Goal: Complete application form: Complete application form

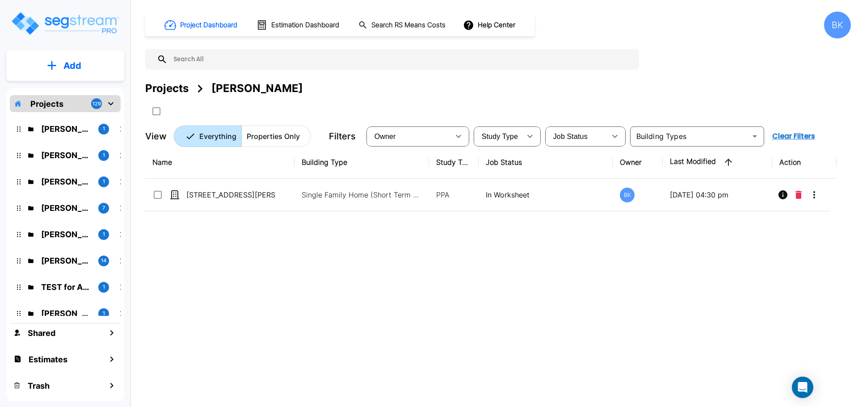
drag, startPoint x: 338, startPoint y: 282, endPoint x: 218, endPoint y: 12, distance: 295.3
click at [333, 278] on div "Name Building Type Study Type Job Status Owner Last Modified Action 544 W Thomp…" at bounding box center [490, 272] width 691 height 252
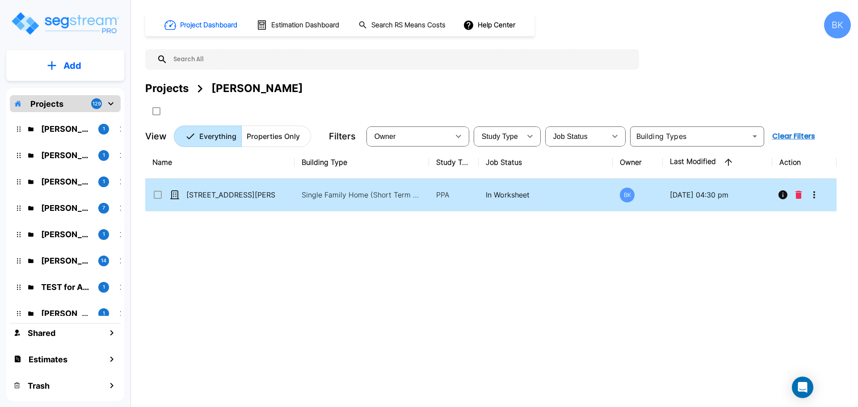
click at [821, 197] on button "More-Options" at bounding box center [814, 195] width 18 height 18
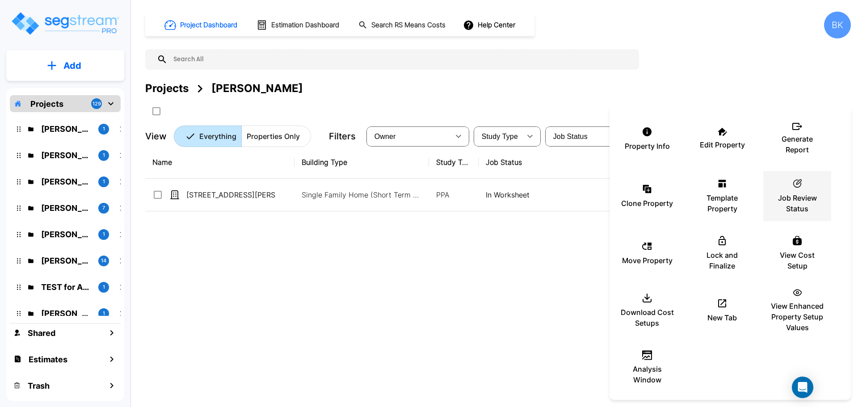
click at [815, 195] on p "Job Review Status" at bounding box center [797, 203] width 54 height 21
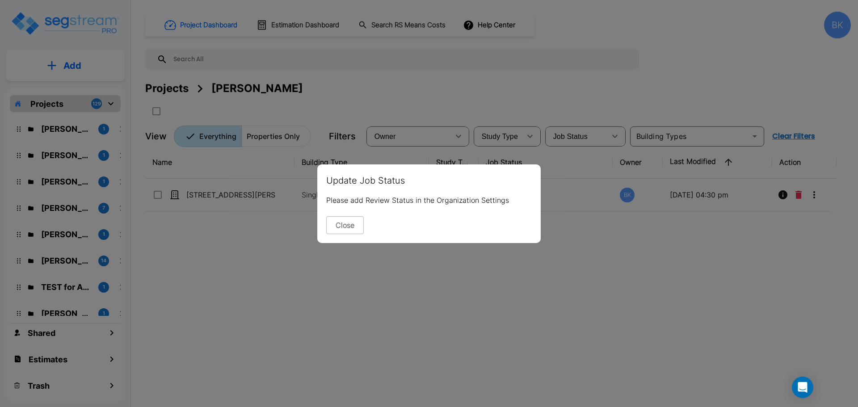
click at [336, 212] on div "Update Job Status Please add Review Status in the Organization Settings Close" at bounding box center [428, 203] width 223 height 79
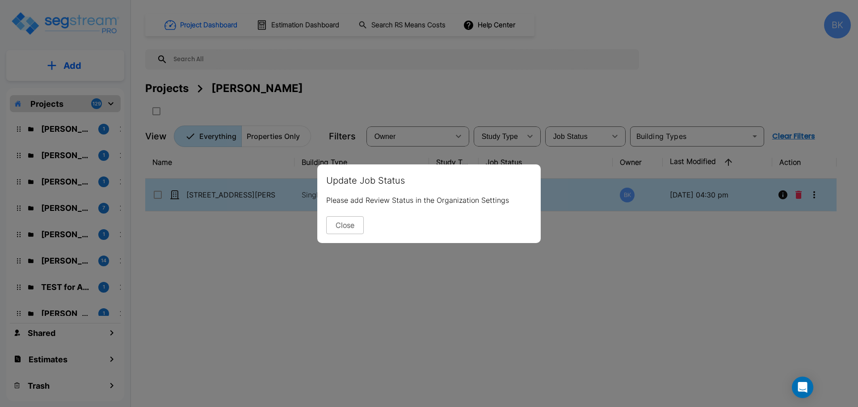
click at [336, 226] on button "Close" at bounding box center [345, 225] width 38 height 18
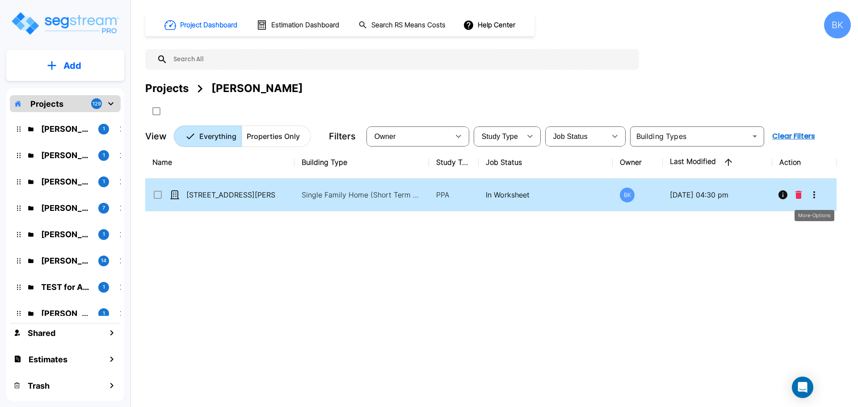
click at [815, 194] on icon "More-Options" at bounding box center [814, 194] width 11 height 11
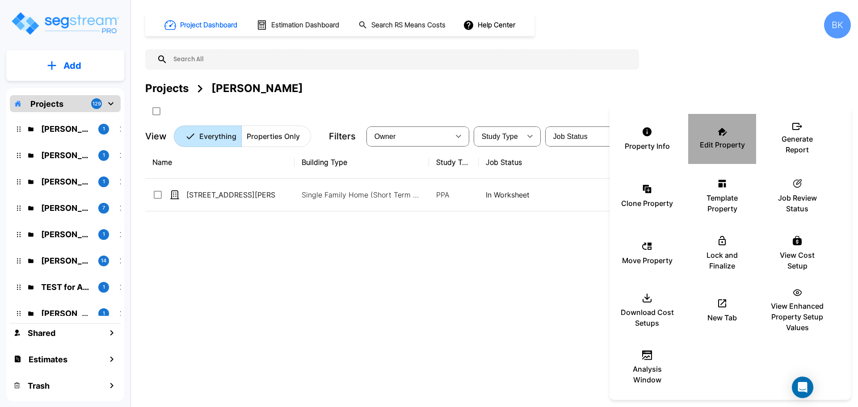
click at [725, 145] on p "Edit Property" at bounding box center [722, 144] width 45 height 11
click at [495, 303] on div at bounding box center [429, 203] width 858 height 407
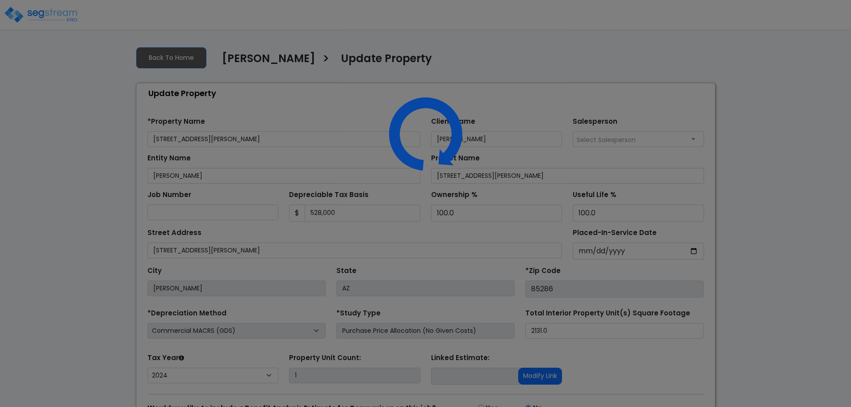
select select "2024"
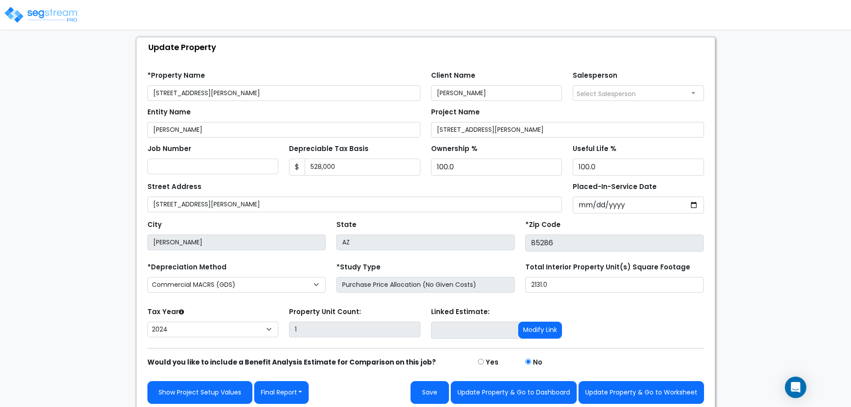
scroll to position [50, 0]
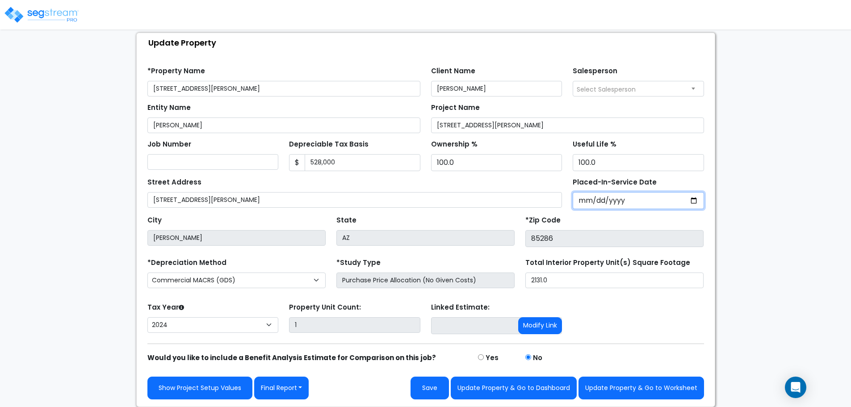
click at [695, 200] on input "2024-11-01" at bounding box center [638, 200] width 131 height 17
click at [736, 187] on div "We are Building your Property. So please grab a coffee and let us do the heavy …" at bounding box center [425, 198] width 851 height 418
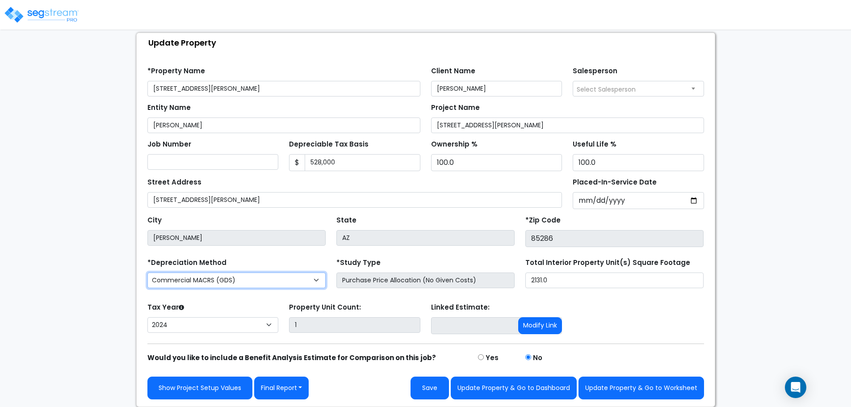
click at [269, 279] on select "Commercial MACRS (GDS) Residential Rental MACRS (GDS) + AmeriSouth Rules Commer…" at bounding box center [236, 281] width 178 height 16
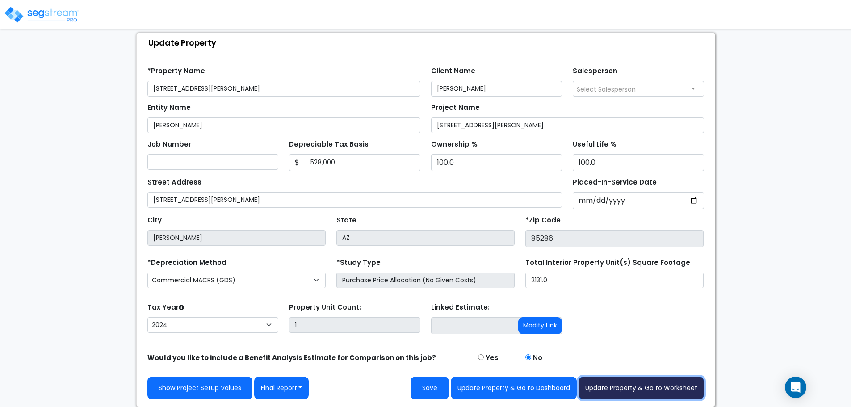
click at [632, 384] on button "Update Property & Go to Worksheet" at bounding box center [642, 388] width 126 height 23
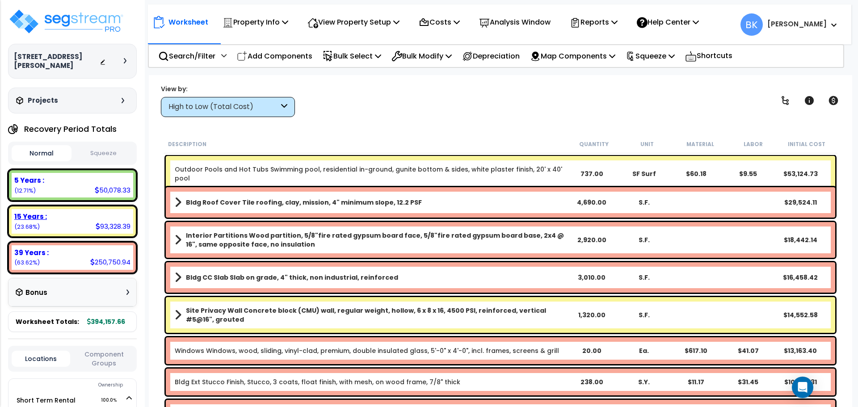
click at [89, 214] on div "15 Years : 93,328.39 (23.68%)" at bounding box center [73, 221] width 122 height 25
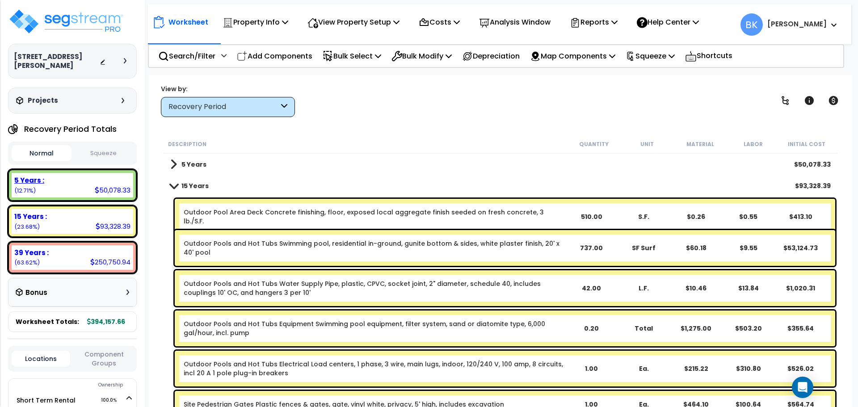
click at [94, 179] on div "5 Years : 50,078.33 (12.71%)" at bounding box center [73, 185] width 122 height 25
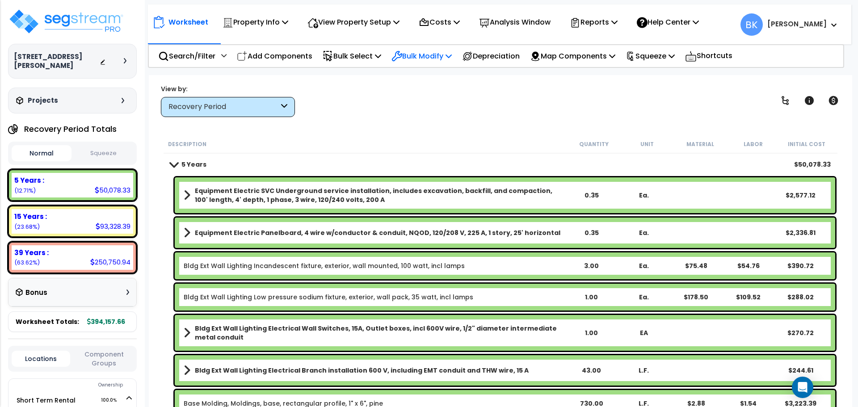
click at [421, 59] on p "Bulk Modify" at bounding box center [421, 56] width 60 height 12
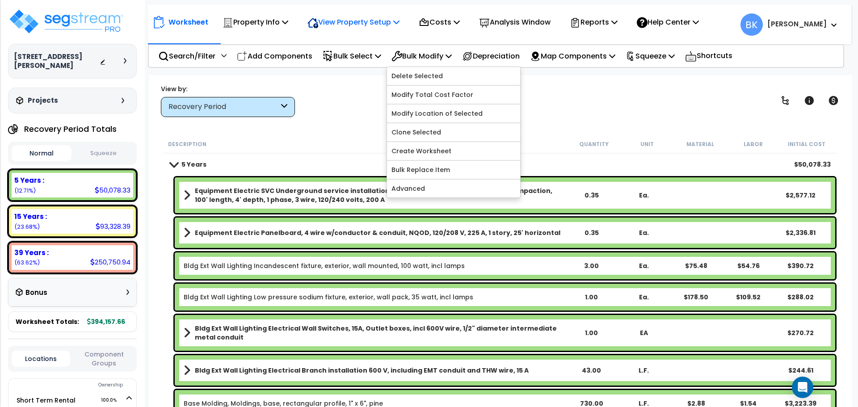
click at [380, 22] on p "View Property Setup" at bounding box center [353, 22] width 92 height 12
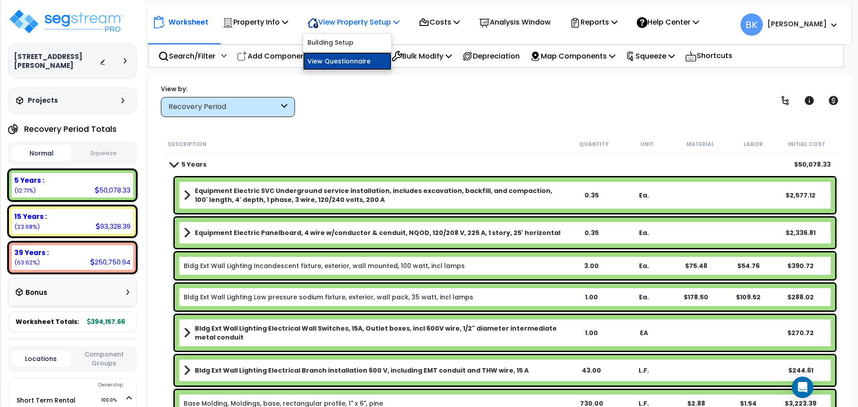
click at [362, 62] on link "View Questionnaire" at bounding box center [347, 61] width 88 height 18
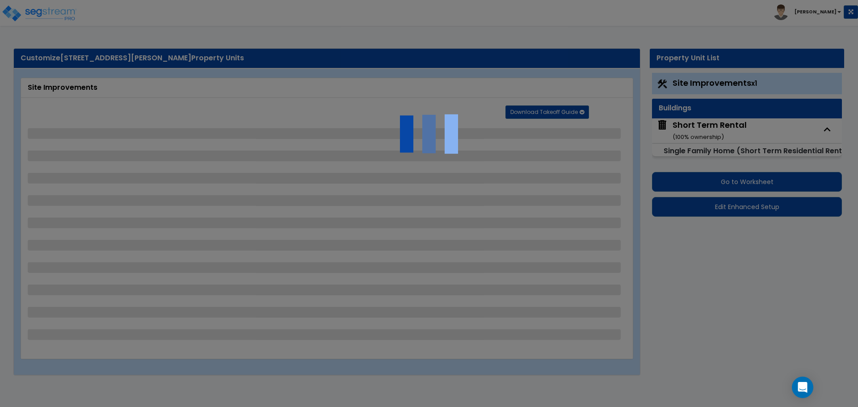
select select "2"
select select "1"
select select "2"
select select "1"
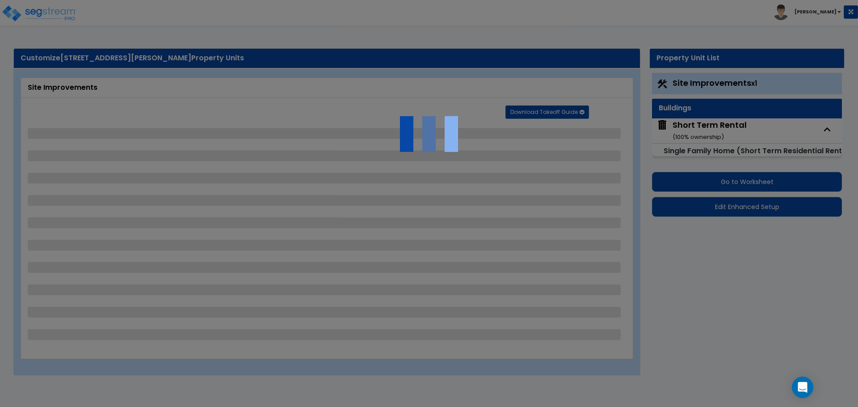
select select "1"
select select "2"
select select "1"
select select "3"
select select "8"
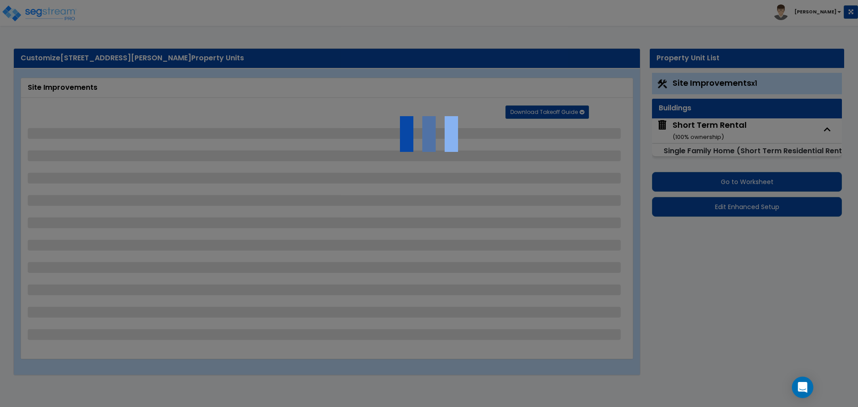
select select "2"
select select "1"
select select "10"
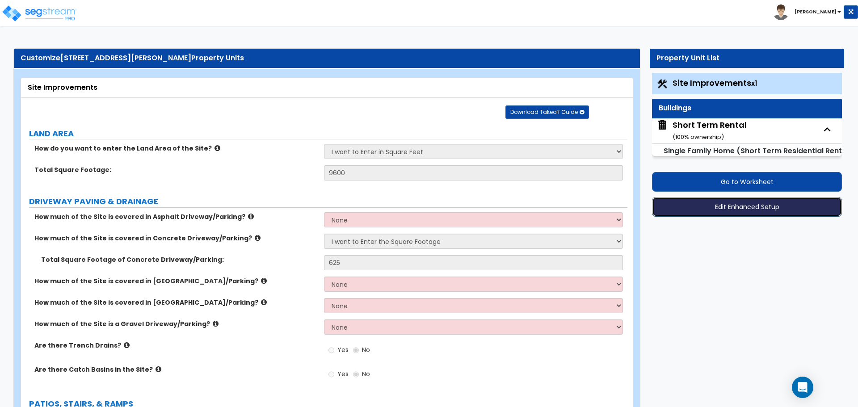
click at [779, 209] on button "Edit Enhanced Setup" at bounding box center [747, 207] width 190 height 20
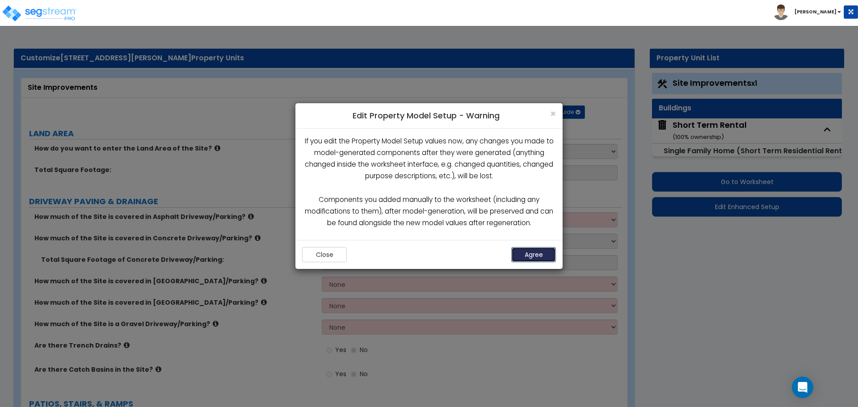
click at [523, 254] on button "Agree" at bounding box center [533, 254] width 45 height 15
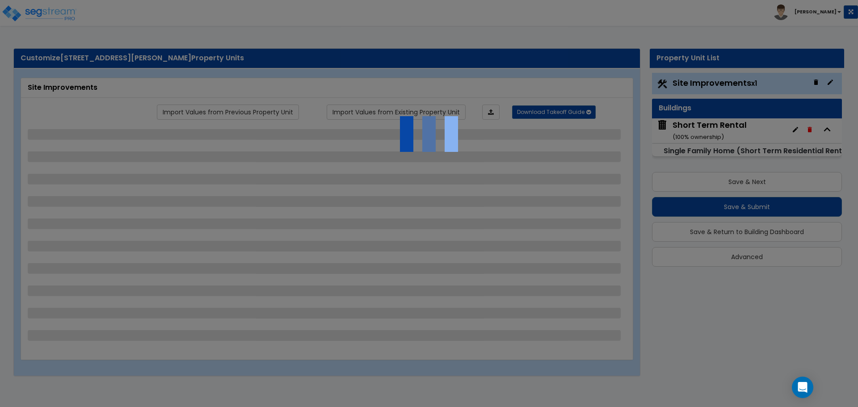
select select "2"
select select "1"
select select "2"
select select "1"
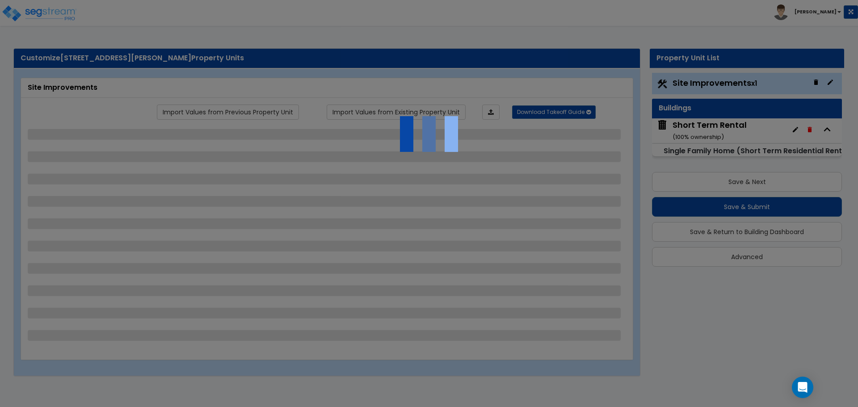
select select "1"
select select "2"
select select "1"
select select "3"
select select "8"
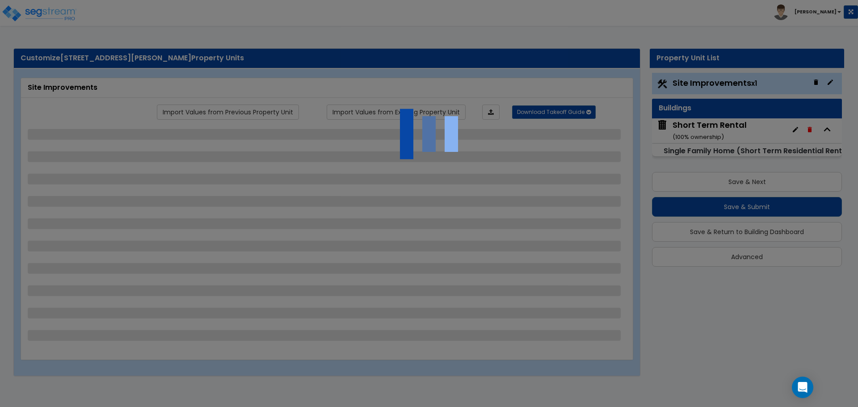
select select "2"
select select "1"
select select "10"
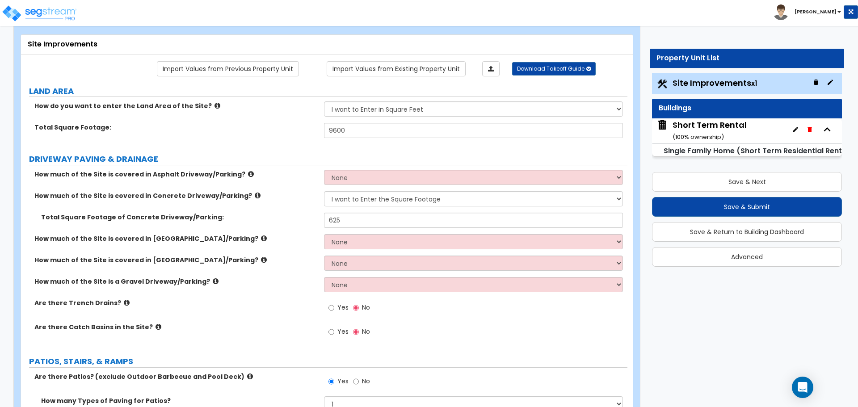
scroll to position [45, 0]
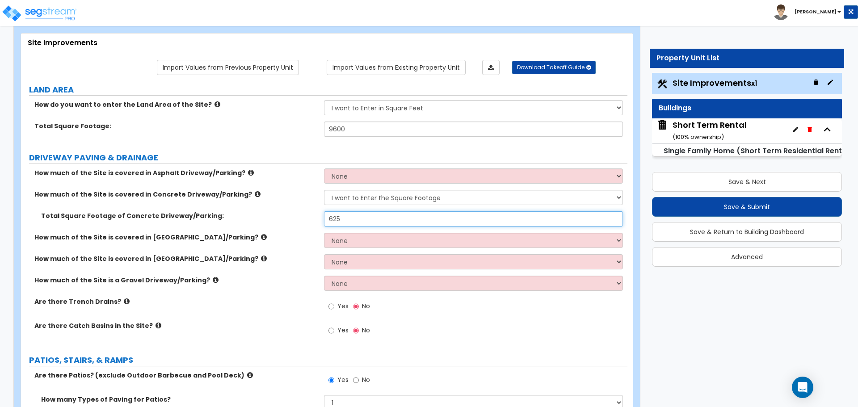
click at [347, 221] on input "625" at bounding box center [473, 218] width 298 height 15
type input "662"
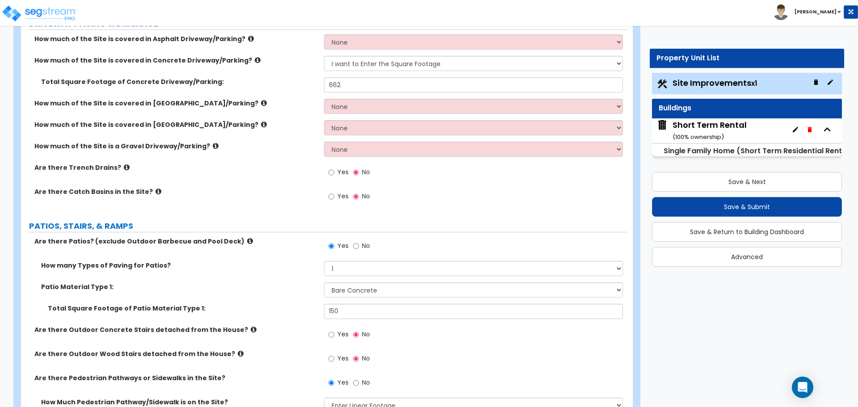
click at [300, 210] on div "Are there Catch Basins in the Site? Yes No" at bounding box center [324, 199] width 606 height 24
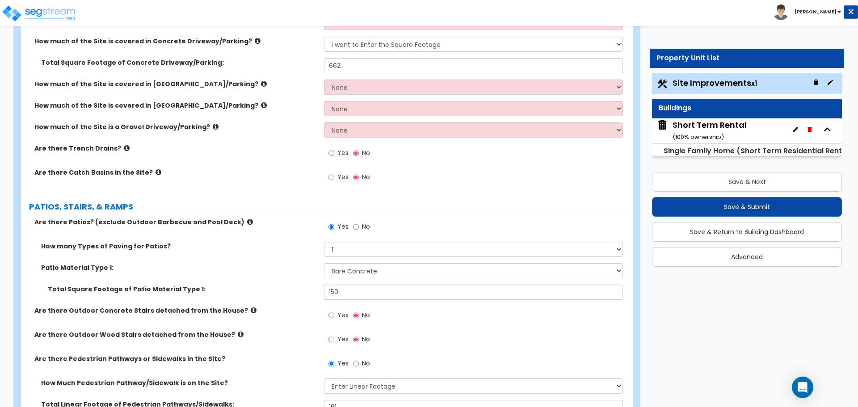
scroll to position [223, 0]
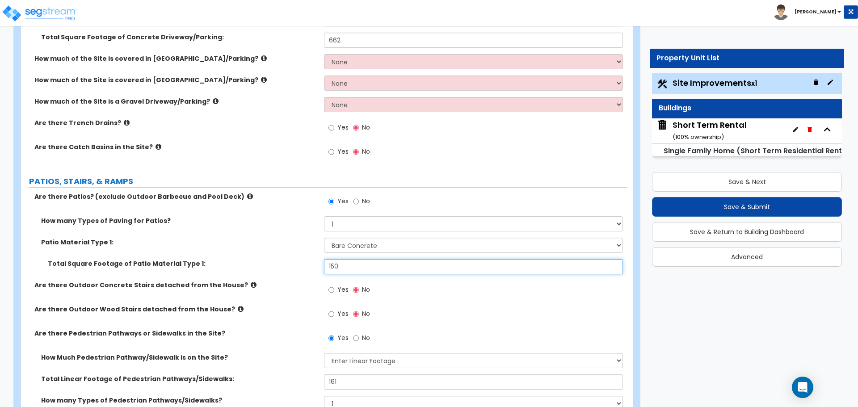
click at [353, 264] on input "150" at bounding box center [473, 266] width 298 height 15
click at [348, 268] on input "785" at bounding box center [473, 266] width 298 height 15
click at [360, 262] on input "150" at bounding box center [473, 266] width 298 height 15
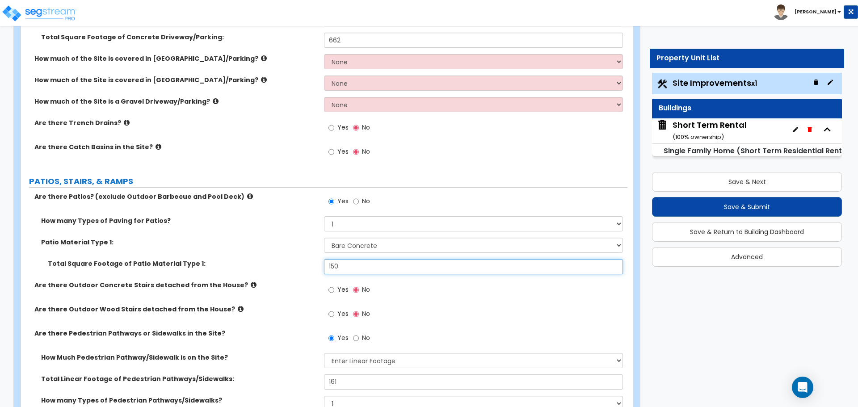
click at [360, 262] on input "150" at bounding box center [473, 266] width 298 height 15
type input "264"
click at [294, 245] on label "Patio Material Type 1:" at bounding box center [179, 242] width 276 height 9
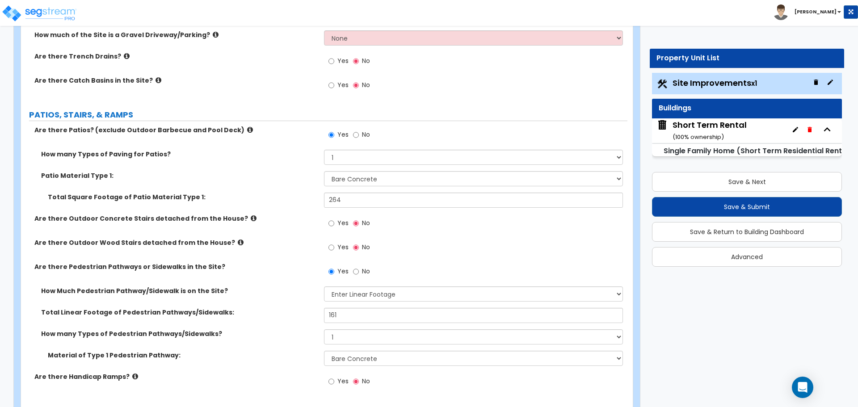
scroll to position [313, 0]
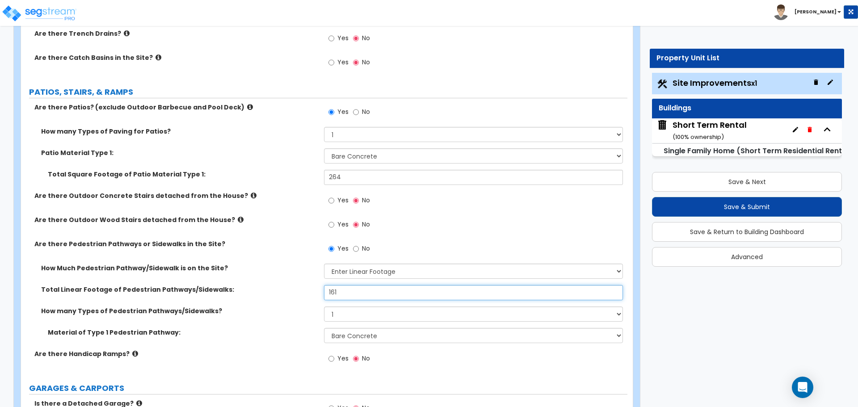
click at [378, 291] on input "161" at bounding box center [473, 292] width 298 height 15
type input "136"
click at [288, 304] on div "Total Linear Footage of Pedestrian Pathways/Sidewalks: 136" at bounding box center [324, 295] width 606 height 21
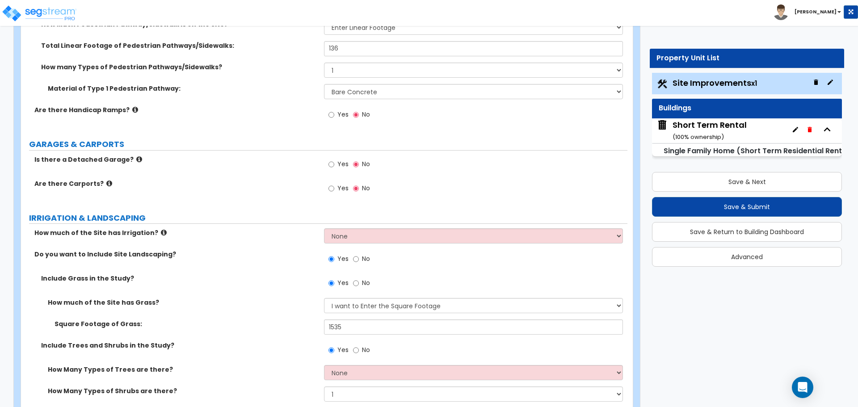
scroll to position [581, 0]
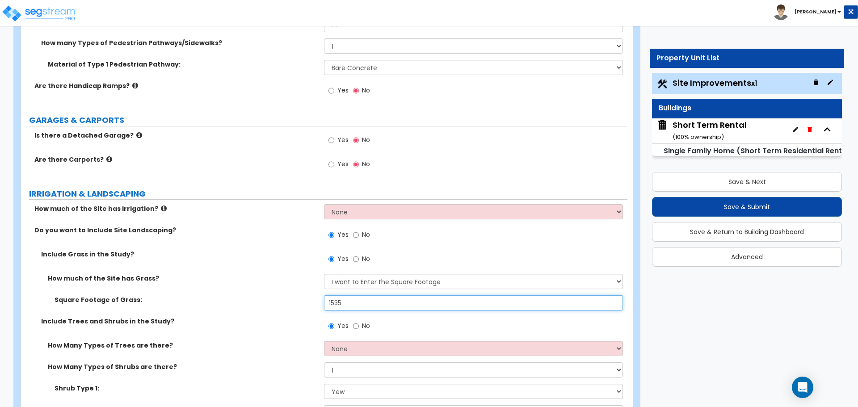
click at [370, 305] on input "1535" at bounding box center [473, 302] width 298 height 15
type input "1,536"
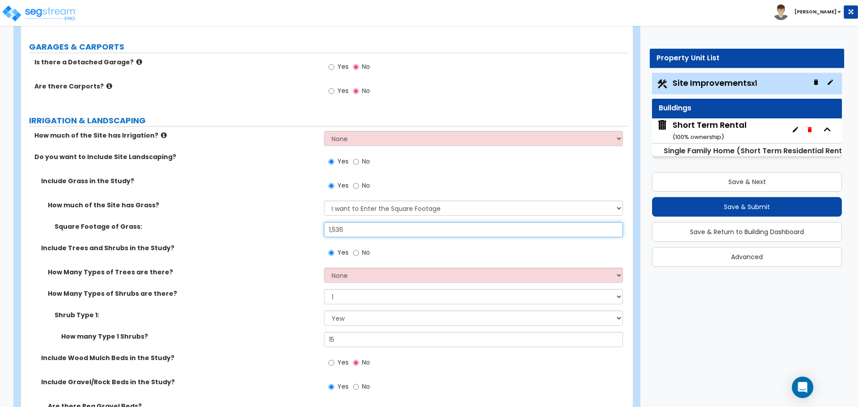
scroll to position [715, 0]
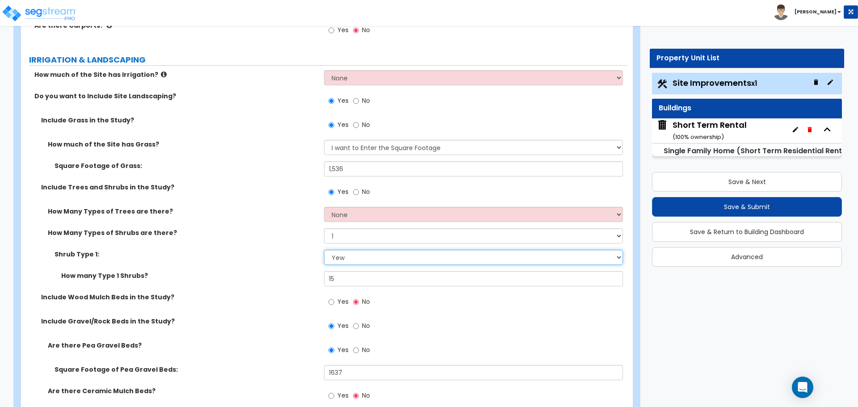
click at [343, 260] on select "Please Choose One Arborvitae Azalea Yew Boxwood Juniper [PERSON_NAME] Cotoneast…" at bounding box center [473, 257] width 298 height 15
select select "6"
click at [324, 250] on select "Please Choose One Arborvitae Azalea Yew Boxwood Juniper [PERSON_NAME] Cotoneast…" at bounding box center [473, 257] width 298 height 15
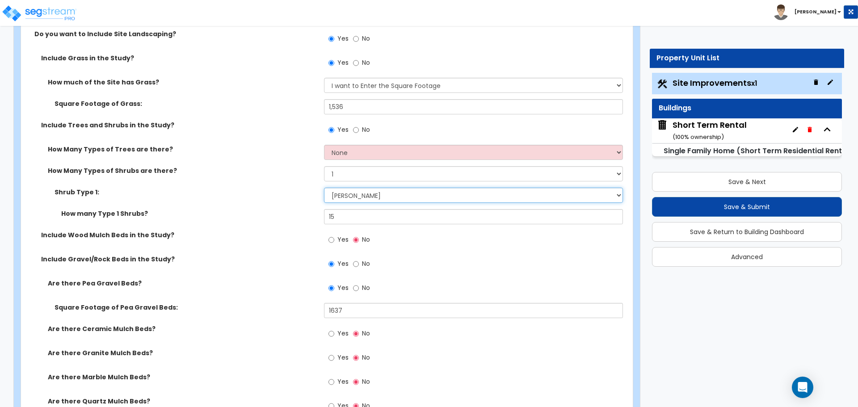
scroll to position [804, 0]
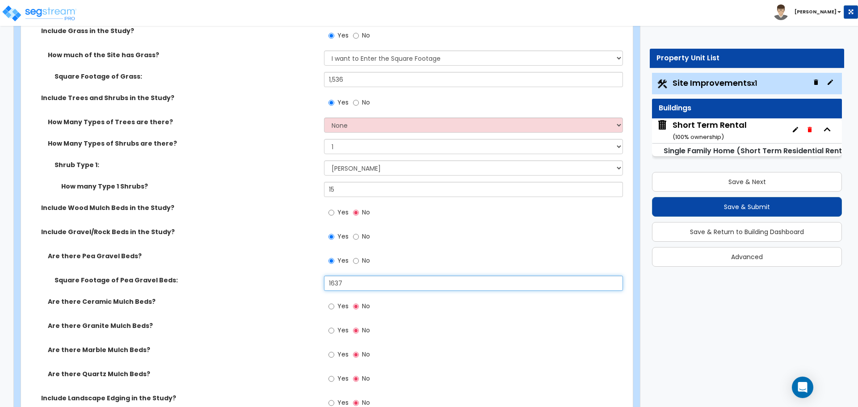
click at [357, 282] on input "1637" at bounding box center [473, 283] width 298 height 15
click at [361, 286] on input "1637" at bounding box center [473, 283] width 298 height 15
click at [370, 279] on input "723" at bounding box center [473, 283] width 298 height 15
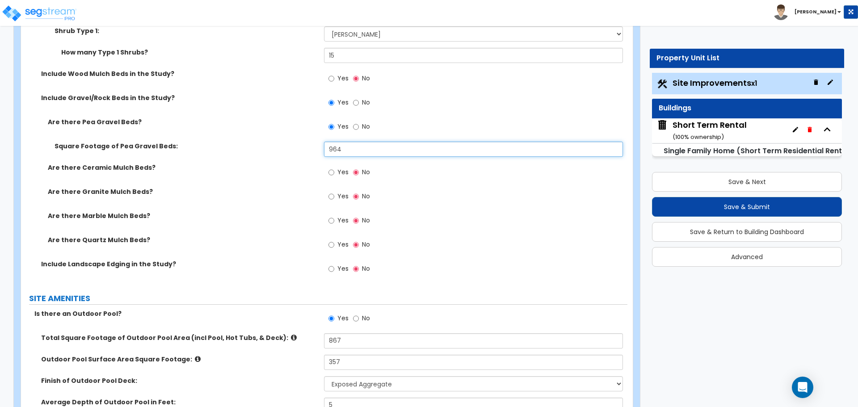
type input "964"
click at [291, 233] on div "Are there Marble Mulch Beds? Yes No" at bounding box center [324, 223] width 606 height 24
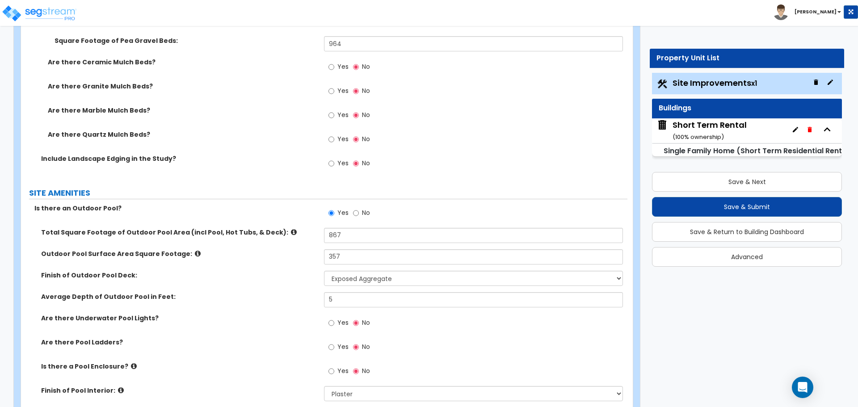
scroll to position [1072, 0]
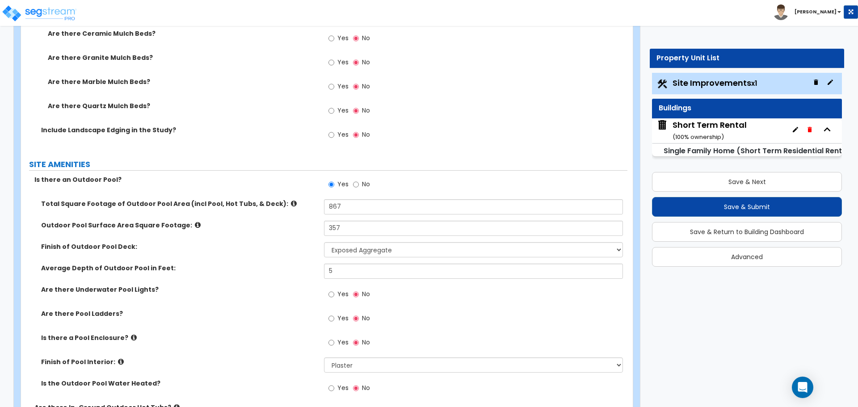
click at [291, 205] on icon at bounding box center [294, 203] width 6 height 7
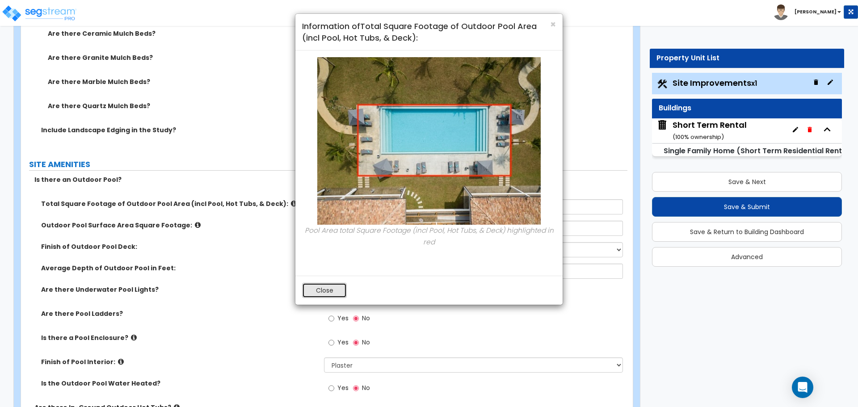
click at [328, 290] on button "Close" at bounding box center [324, 290] width 45 height 15
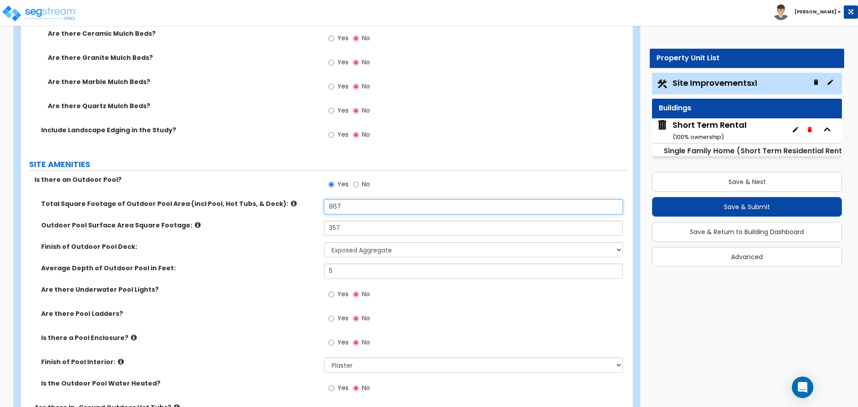
click at [354, 209] on input "867" at bounding box center [473, 206] width 298 height 15
type input "789"
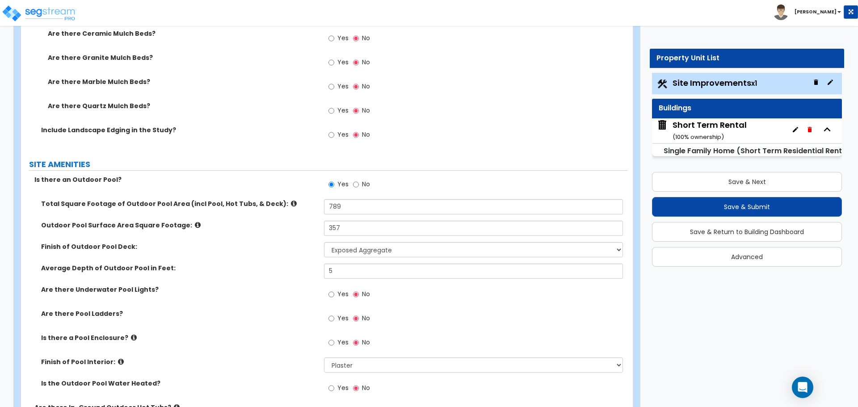
click at [195, 223] on icon at bounding box center [198, 225] width 6 height 7
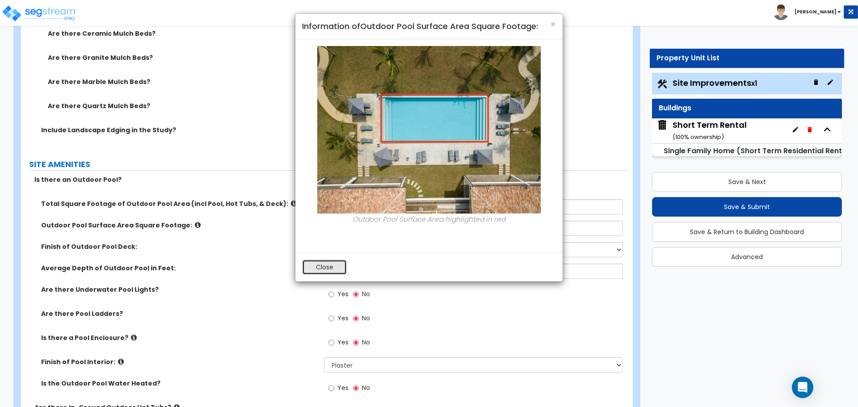
click at [332, 267] on button "Close" at bounding box center [324, 267] width 45 height 15
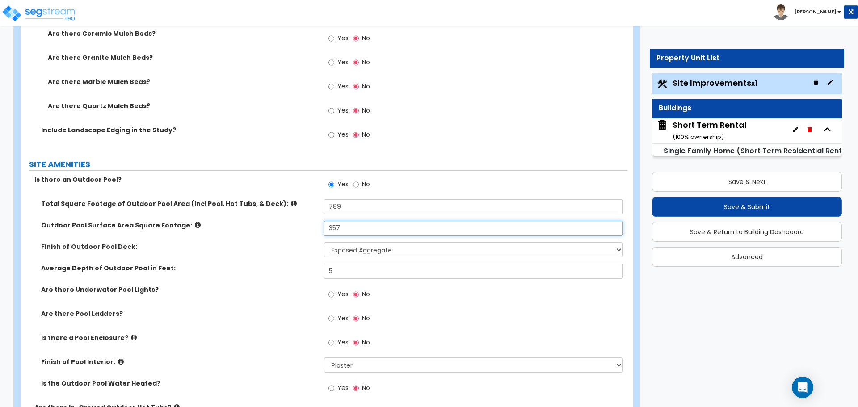
click at [365, 226] on input "357" at bounding box center [473, 228] width 298 height 15
type input "360"
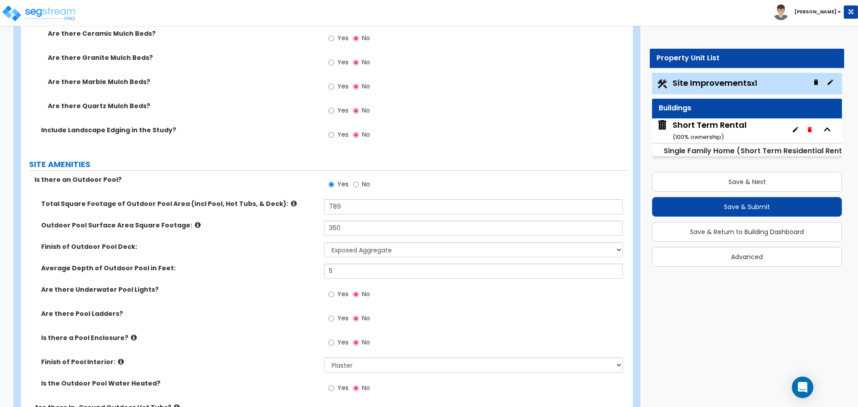
click at [311, 254] on div "Finish of Outdoor Pool Deck: Please Choose One Bare Concrete Stamped Concrete B…" at bounding box center [324, 252] width 606 height 21
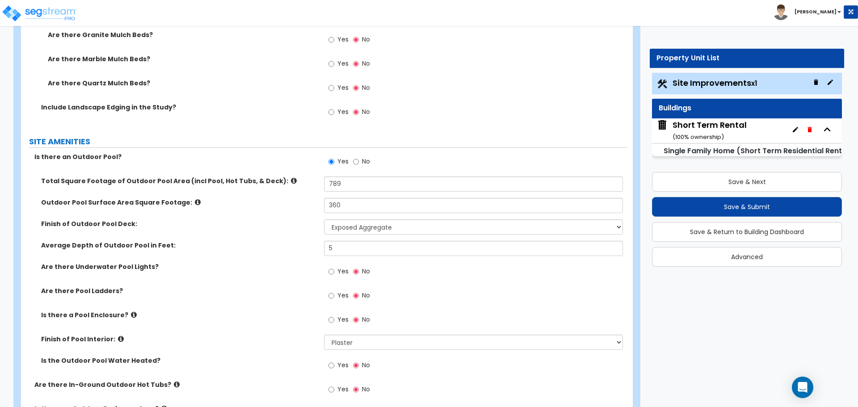
scroll to position [1117, 0]
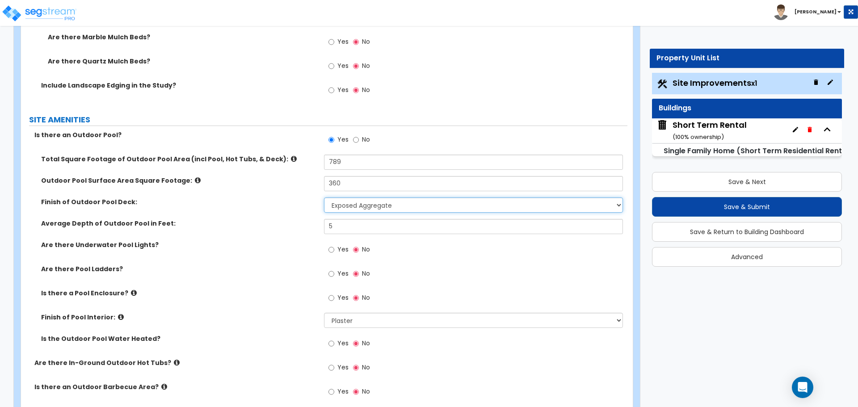
click at [348, 210] on select "Please Choose One Bare Concrete Stamped Concrete Brick Pavers Stone Pavers Wood…" at bounding box center [473, 205] width 298 height 15
click at [340, 206] on select "Please Choose One Bare Concrete Stamped Concrete Brick Pavers Stone Pavers Wood…" at bounding box center [473, 205] width 298 height 15
select select "1"
click at [324, 198] on select "Please Choose One Bare Concrete Stamped Concrete Brick Pavers Stone Pavers Wood…" at bounding box center [473, 205] width 298 height 15
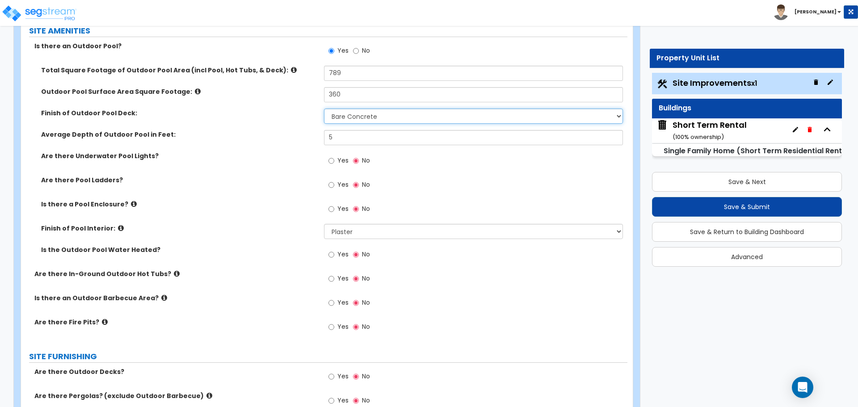
scroll to position [1206, 0]
click at [357, 230] on select "Please Choose One Tile Plaster Vinyl" at bounding box center [473, 230] width 298 height 15
click at [406, 231] on select "Please Choose One Tile Plaster Vinyl" at bounding box center [473, 230] width 298 height 15
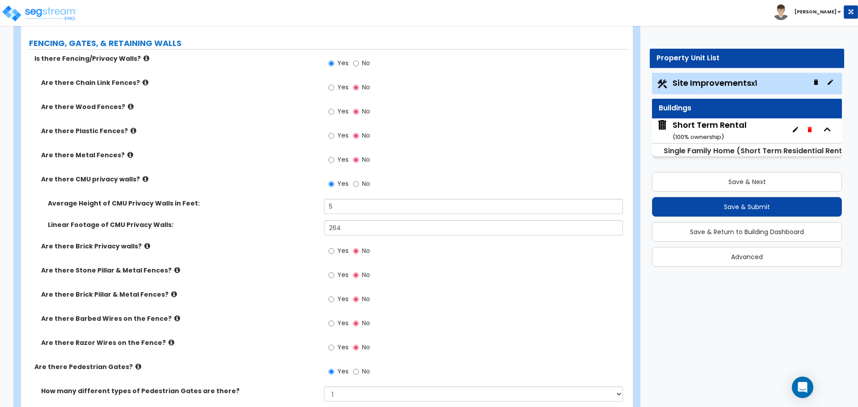
scroll to position [1743, 0]
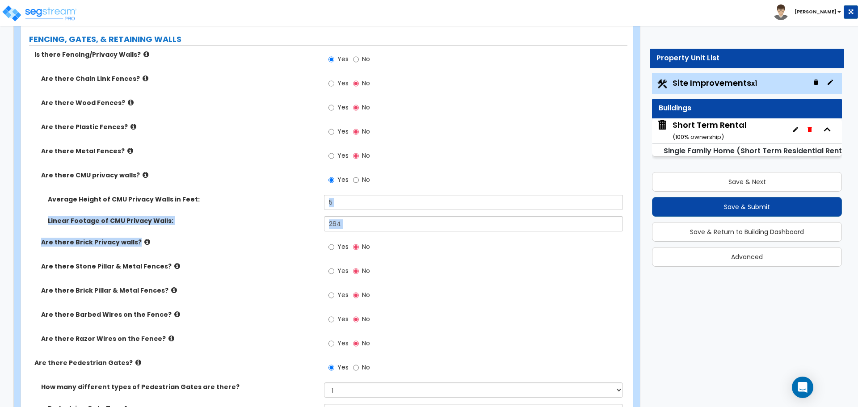
drag, startPoint x: 303, startPoint y: 228, endPoint x: 303, endPoint y: 198, distance: 29.5
click at [303, 198] on div "Are there Chain Link Fences? Yes No Are there Wood Fences? Yes No Are there Pla…" at bounding box center [324, 216] width 593 height 284
click at [270, 266] on label "Are there Stone Pillar & Metal Fences?" at bounding box center [179, 266] width 276 height 9
click at [333, 85] on input "Yes" at bounding box center [331, 84] width 6 height 10
radio input "true"
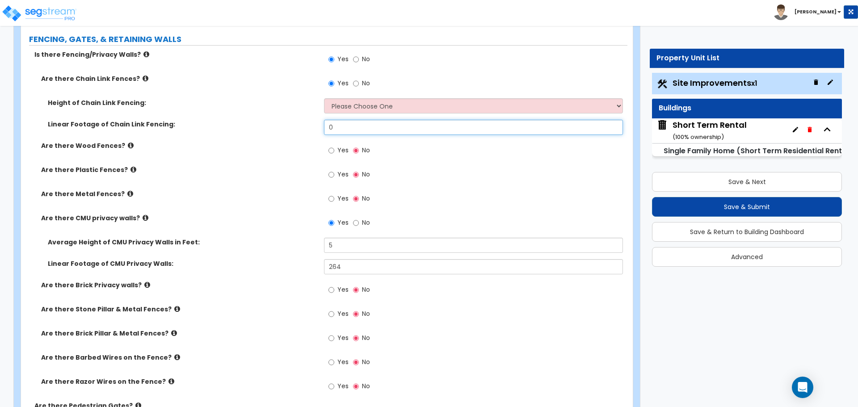
click at [340, 126] on input "0" at bounding box center [473, 127] width 298 height 15
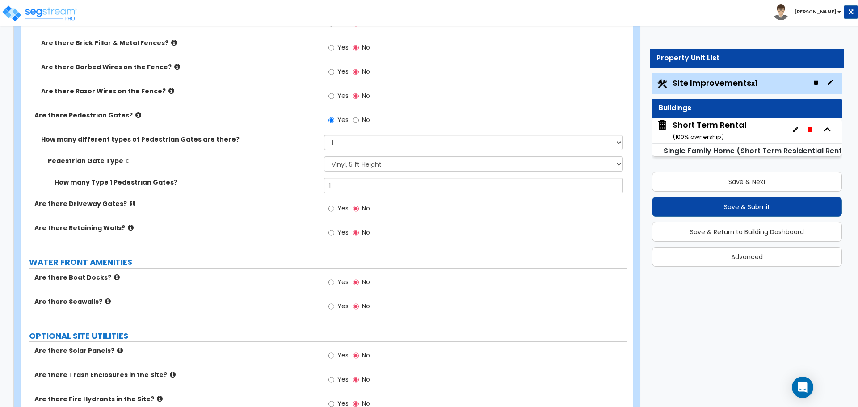
scroll to position [2055, 0]
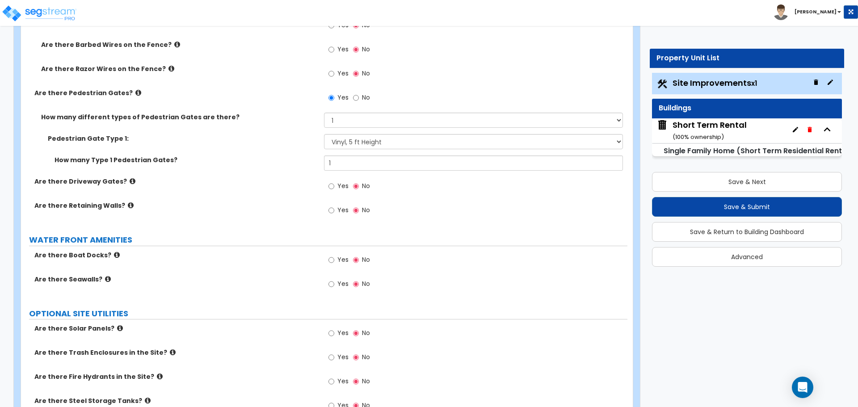
type input "58"
click at [356, 141] on select "Please Choose One Chain Link, 3 ft Height Chain Link, 4 ft Height Chain Link, 6…" at bounding box center [473, 141] width 298 height 15
select select "2"
click at [324, 134] on select "Please Choose One Chain Link, 3 ft Height Chain Link, 4 ft Height Chain Link, 6…" at bounding box center [473, 141] width 298 height 15
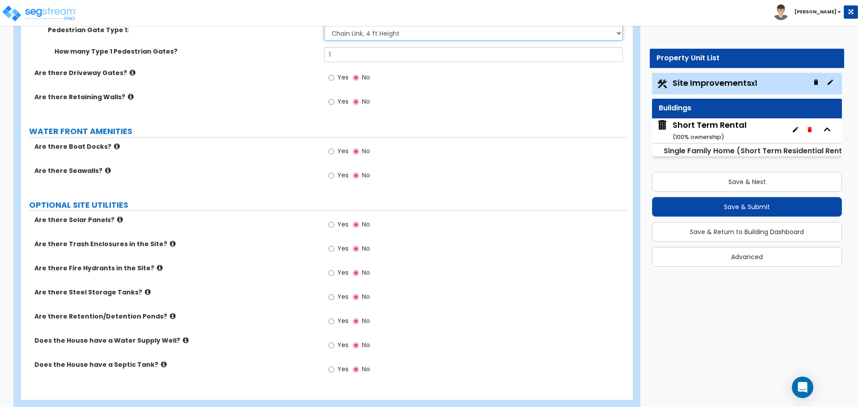
scroll to position [2182, 0]
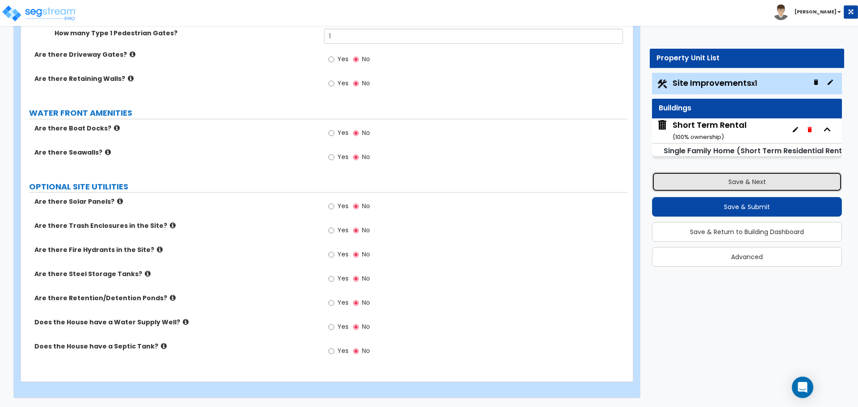
click at [750, 183] on button "Save & Next" at bounding box center [747, 182] width 190 height 20
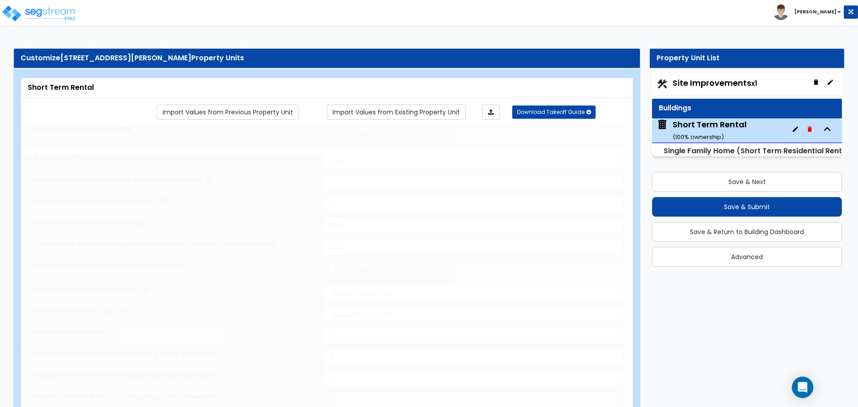
select select "1"
type input "1"
type input "11"
type input "3640"
type input "2131"
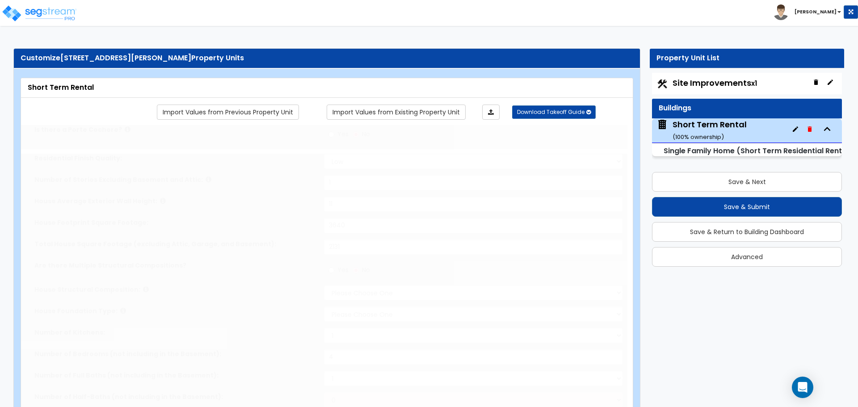
select select "7"
select select "3"
type input "4"
select select "2"
select select "1"
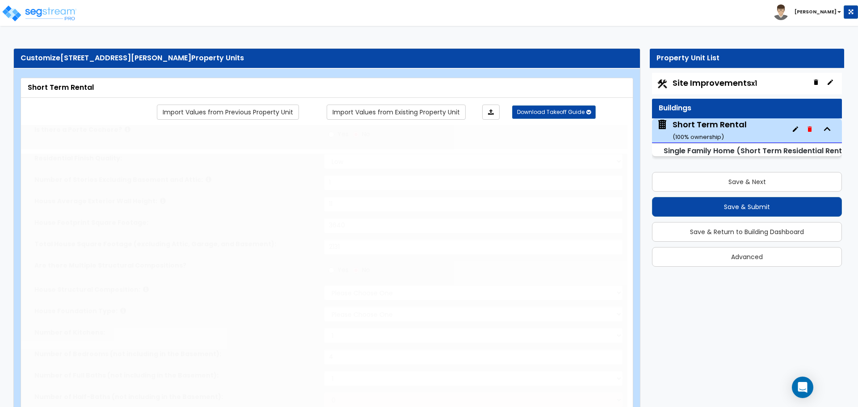
select select "7"
select select "1"
select select "2"
radio input "true"
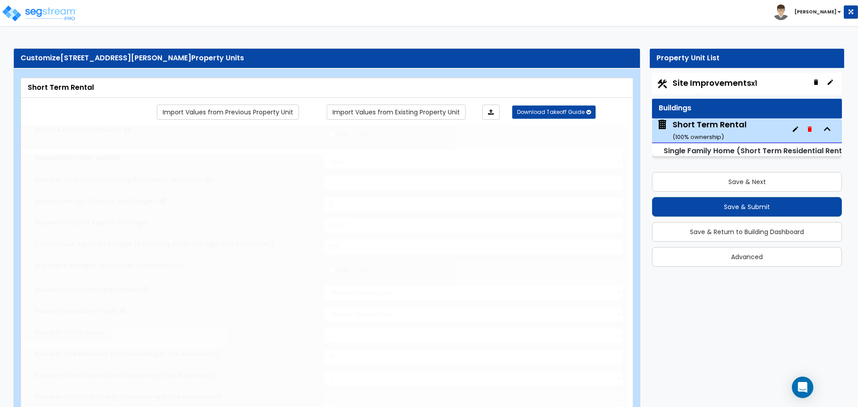
select select "3"
radio input "true"
type input "1"
radio input "true"
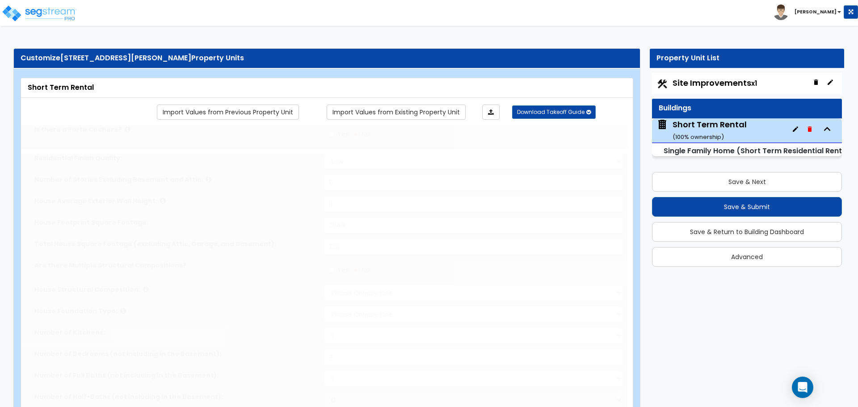
type input "1"
radio input "true"
type input "1"
radio input "true"
type input "1"
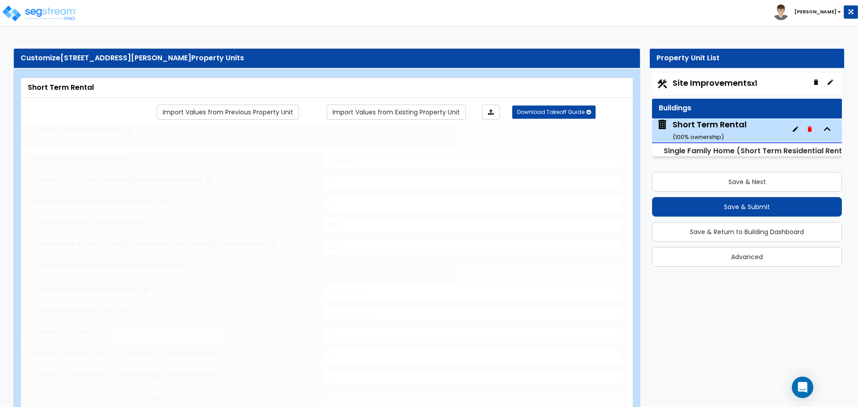
select select "1"
radio input "true"
type input "20"
select select "1"
radio input "true"
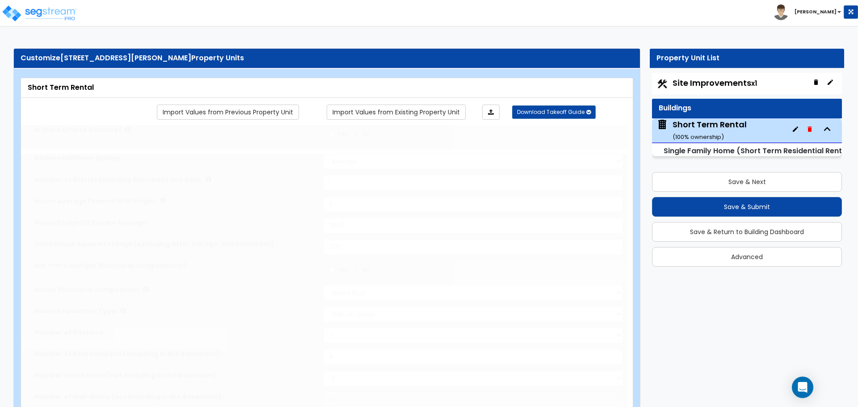
select select "1"
select select "5"
select select "1"
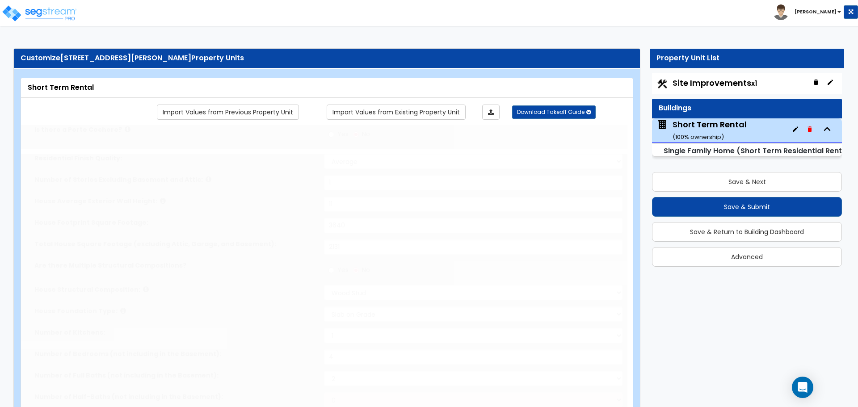
select select "3"
select select "5"
type input "70"
select select "6"
type input "5"
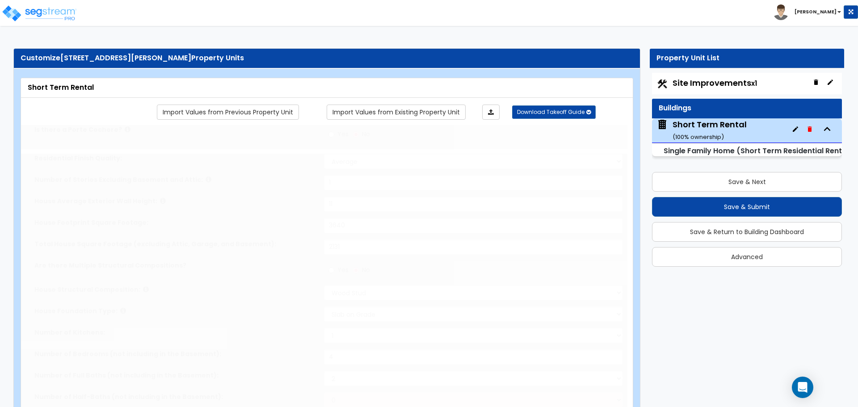
select select "3"
radio input "true"
type input "1"
type input "2"
type input "1"
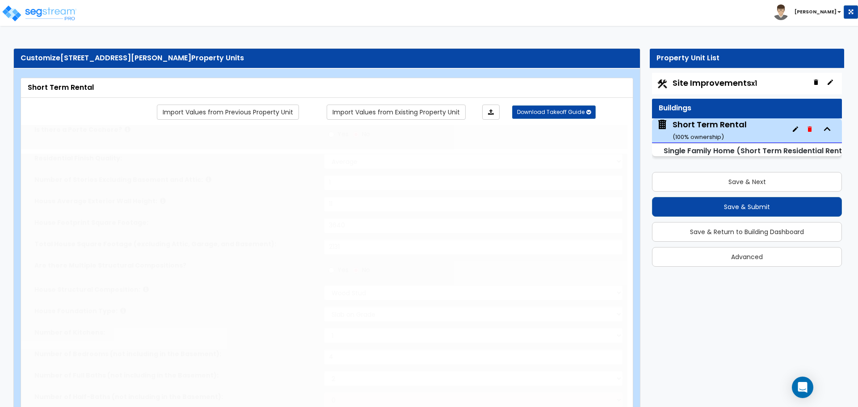
radio input "true"
type input "30"
type input "15"
select select "3"
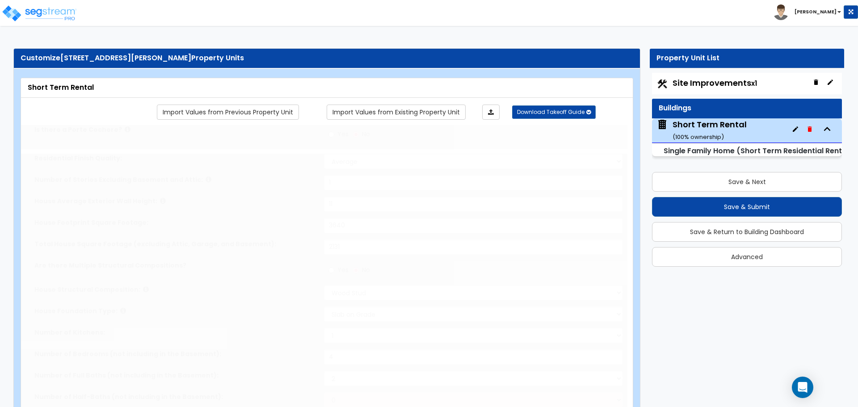
select select "2"
select select "3"
type input "2"
select select "2"
select select "1"
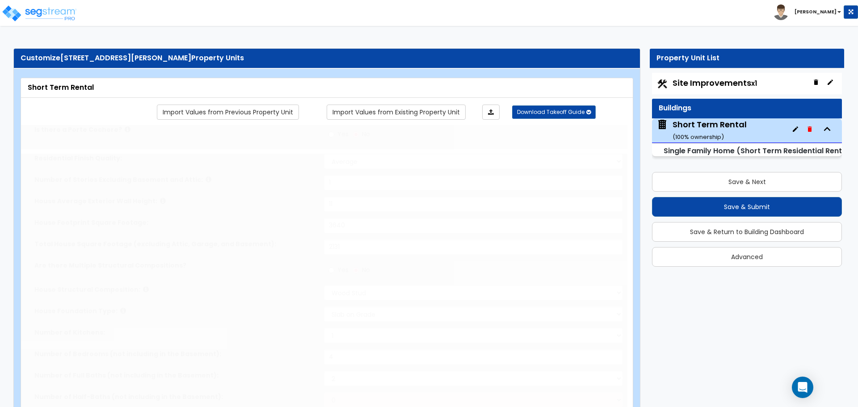
select select "1"
select select "2"
select select "3"
radio input "true"
select select "2"
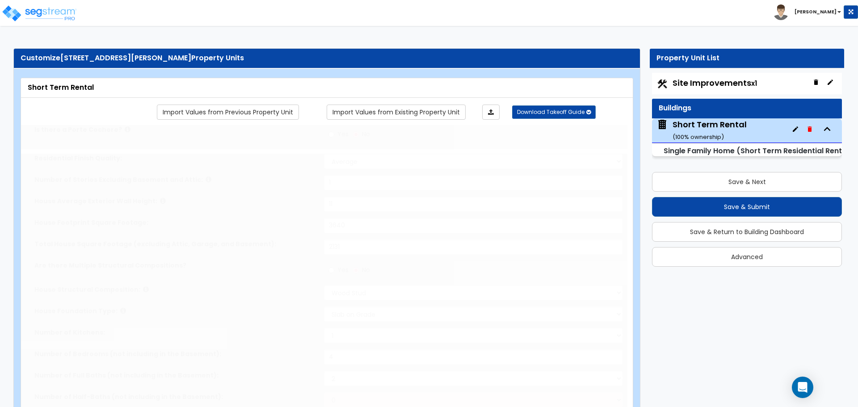
select select "3"
type input "2"
select select "2"
select select "1"
select select "2"
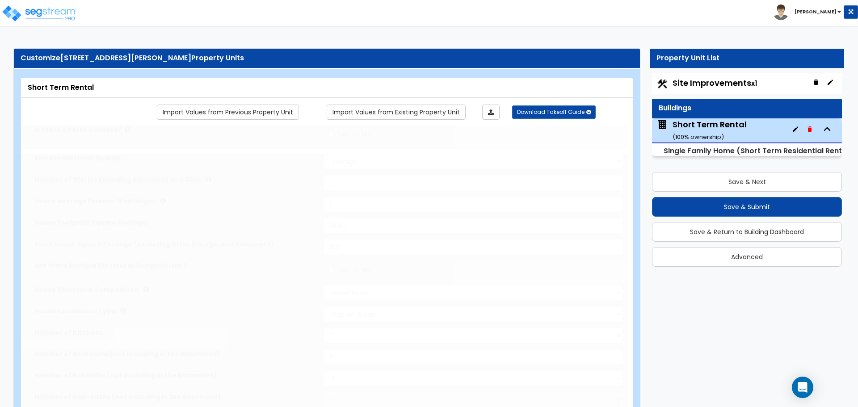
select select "1"
type input "10.5"
type input "22.5"
select select "1"
radio input "true"
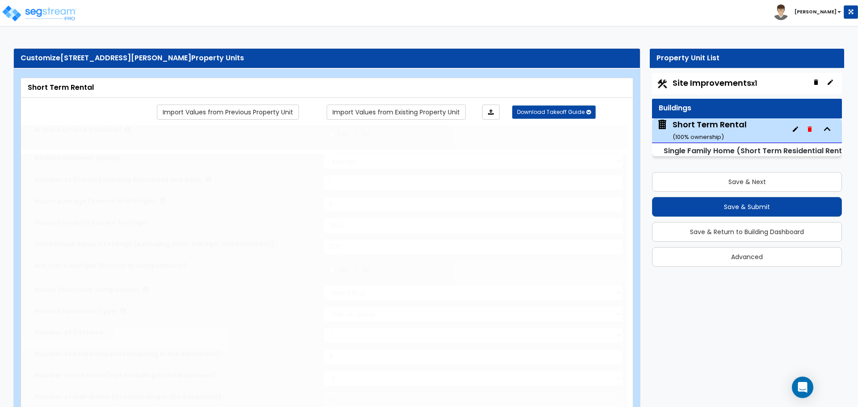
select select "1"
type input "6"
select select "1"
select select "2"
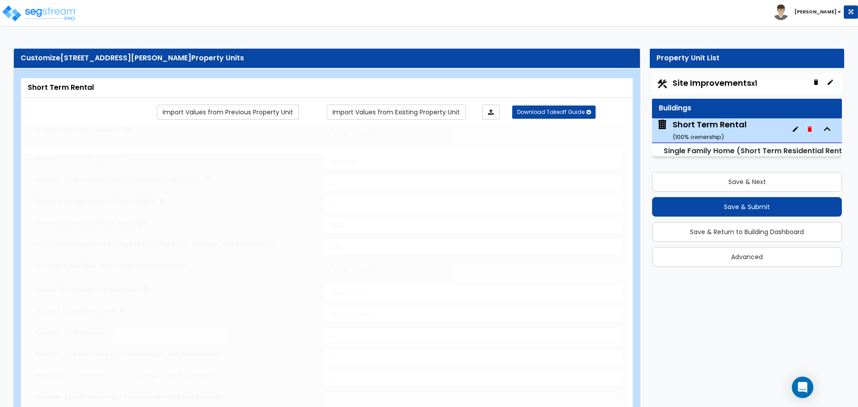
select select "1"
radio input "true"
type input "8"
radio input "true"
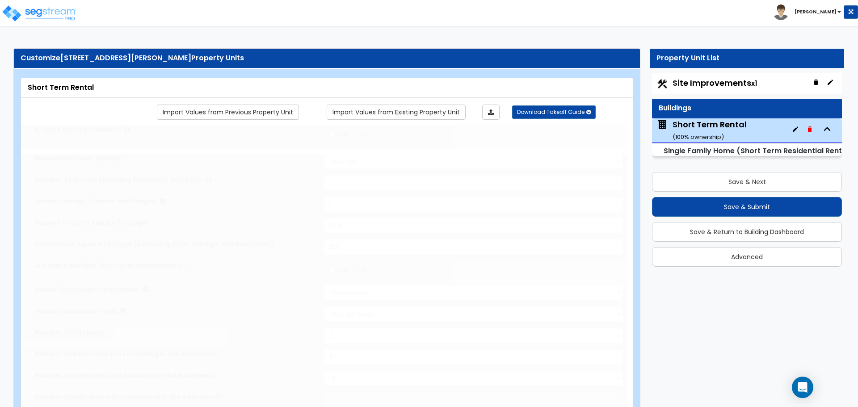
radio input "true"
select select "2"
type input "1"
type input "3"
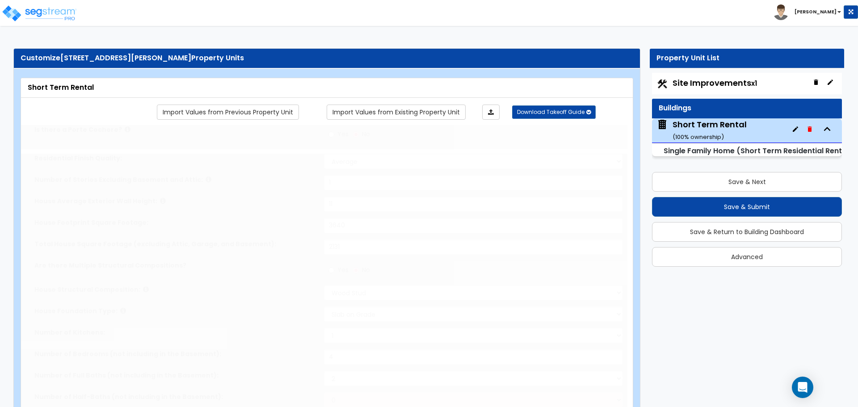
radio input "true"
select select "2"
select select "1"
select select "2"
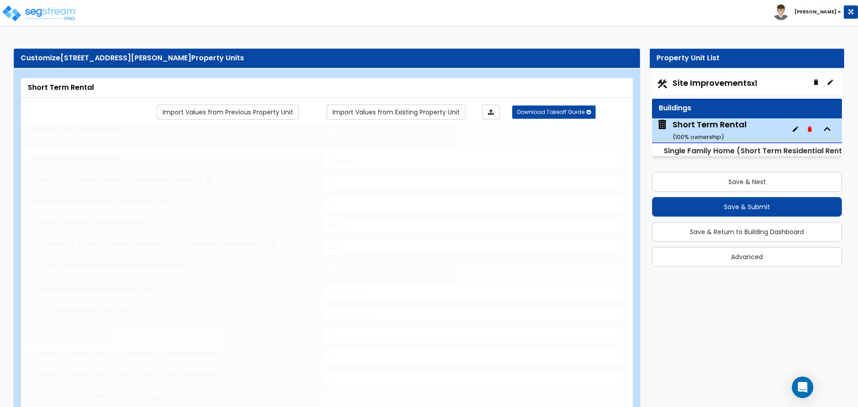
type input "1"
select select "2"
type input "7"
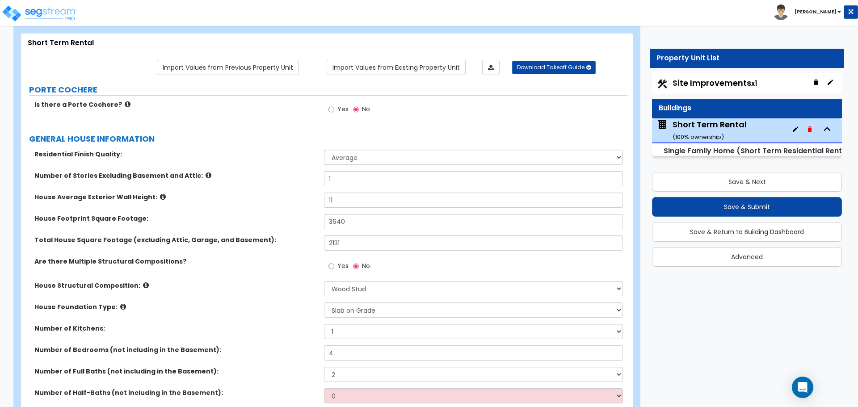
scroll to position [89, 0]
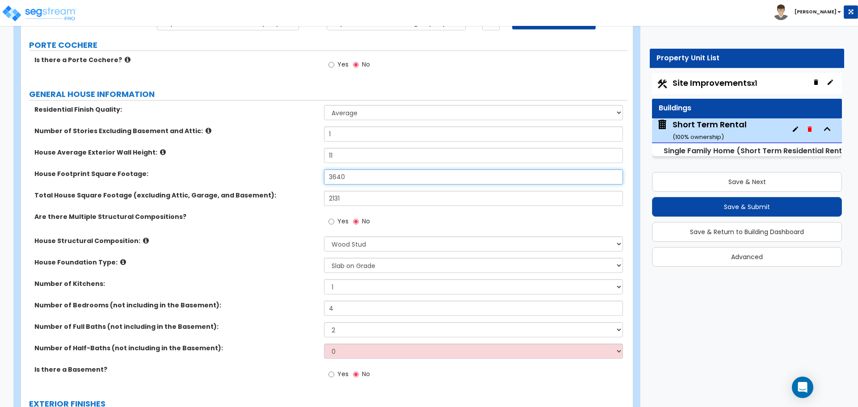
click at [350, 176] on input "3640" at bounding box center [473, 176] width 298 height 15
type input "2,908"
click at [262, 192] on label "Total House Square Footage (excluding Attic, Garage, and Basement):" at bounding box center [175, 195] width 283 height 9
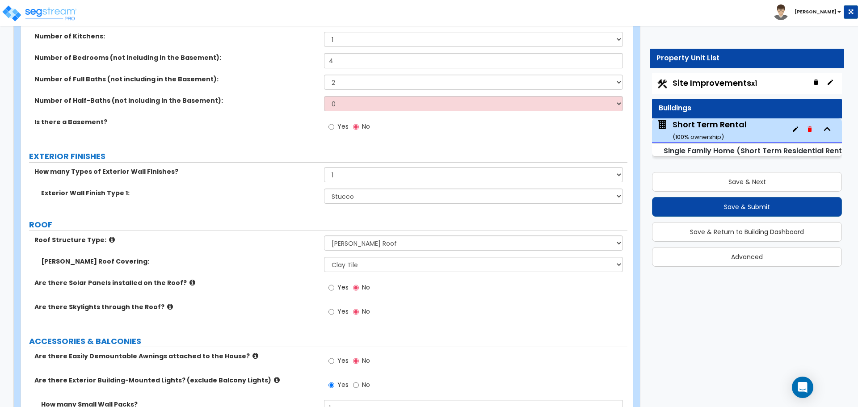
scroll to position [357, 0]
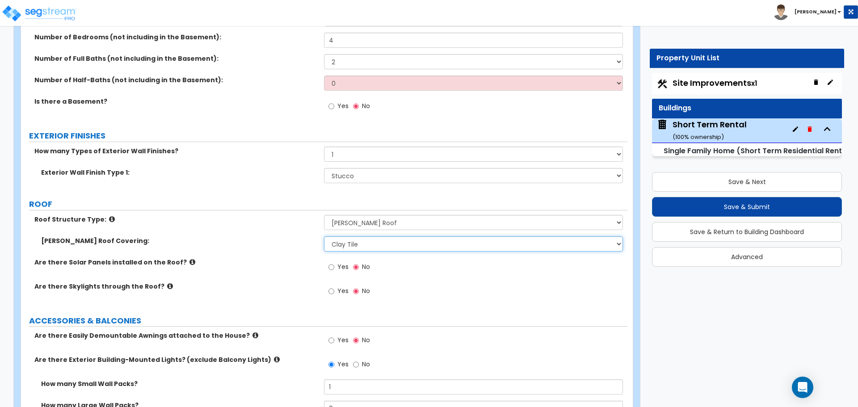
click at [350, 244] on select "Please Choose One Asphalt Shingle Clay Tile Wood Shingle Metal Shingle Standing…" at bounding box center [473, 243] width 298 height 15
click at [383, 249] on select "Please Choose One Asphalt Shingle Clay Tile Wood Shingle Metal Shingle Standing…" at bounding box center [473, 243] width 298 height 15
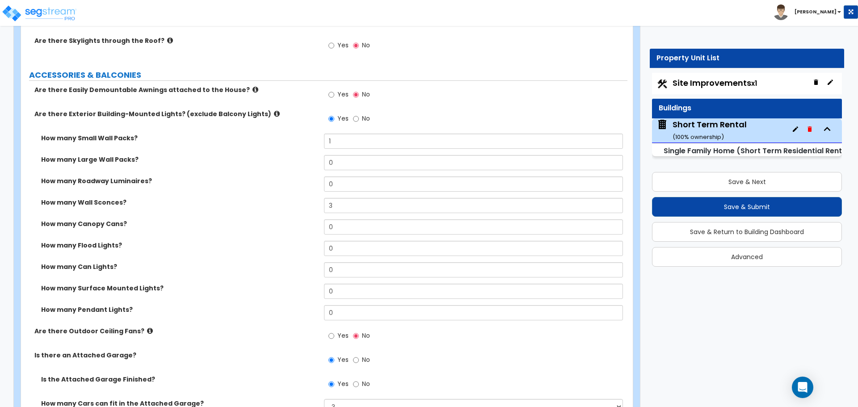
scroll to position [626, 0]
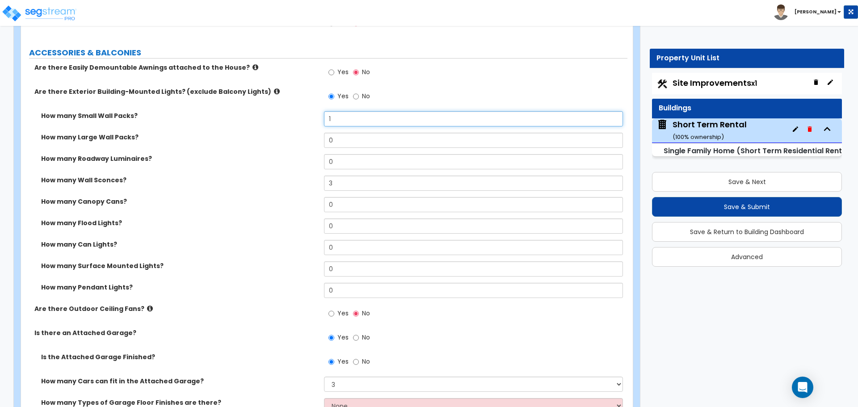
click at [340, 123] on input "1" at bounding box center [473, 118] width 298 height 15
type input "2"
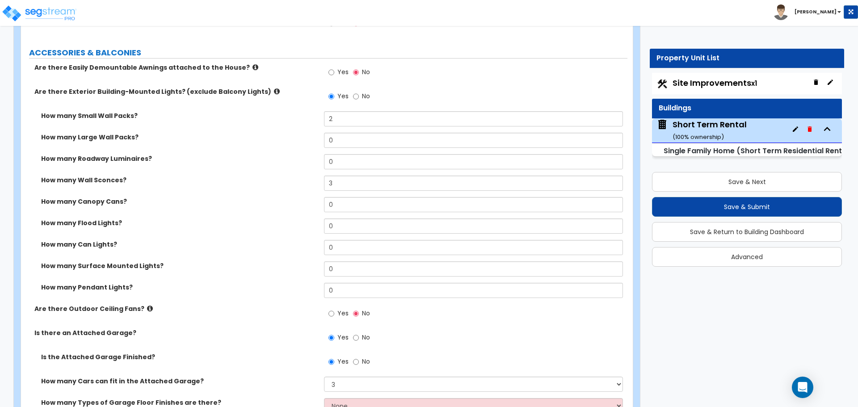
click at [302, 129] on div "How many Small Wall Packs? 2" at bounding box center [324, 121] width 606 height 21
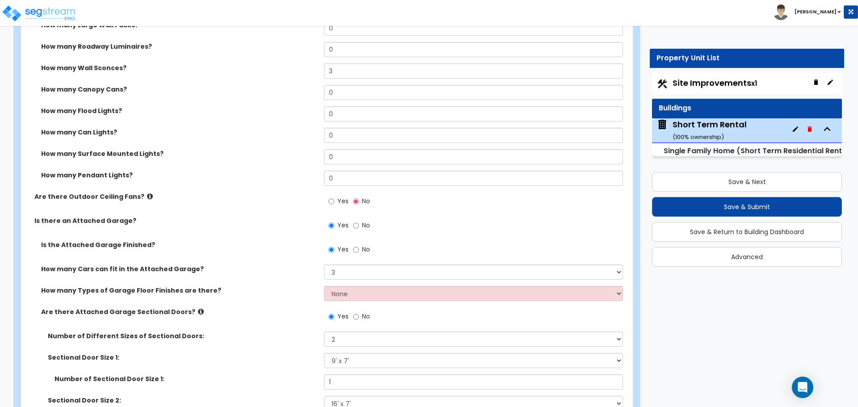
scroll to position [804, 0]
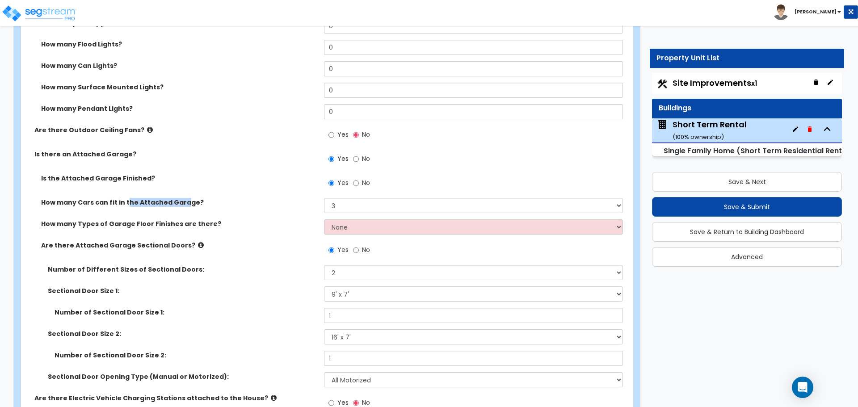
drag, startPoint x: 126, startPoint y: 204, endPoint x: 181, endPoint y: 204, distance: 54.1
click at [181, 204] on label "How many Cars can fit in the Attached Garage?" at bounding box center [179, 202] width 276 height 9
click at [144, 208] on div "How many Cars can fit in the Attached Garage? Please Choose One 1 2 3 4 5" at bounding box center [324, 208] width 606 height 21
